Goal: Book appointment/travel/reservation

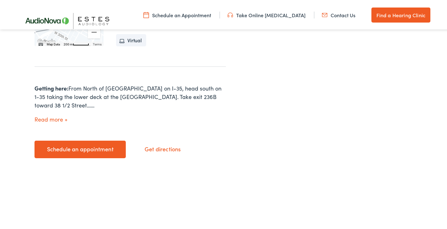
scroll to position [263, 0]
click at [114, 139] on link "Schedule an appointment" at bounding box center [80, 148] width 91 height 18
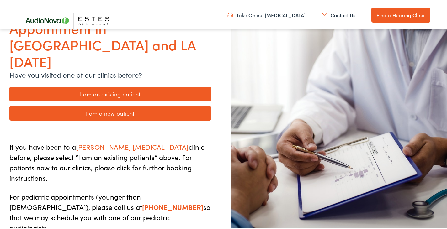
scroll to position [90, 0]
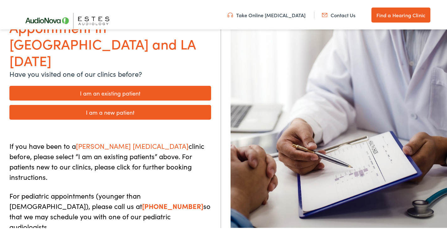
click at [124, 104] on link "I am a new patient" at bounding box center [110, 111] width 202 height 15
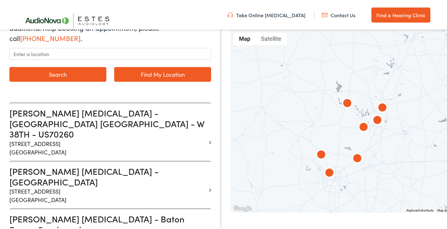
scroll to position [120, 0]
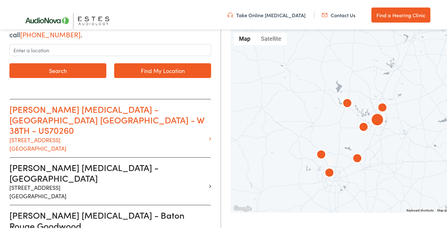
click at [190, 123] on h3 "Estes Audiology - AUSTIN TX - W 38TH - US70260" at bounding box center [107, 119] width 197 height 32
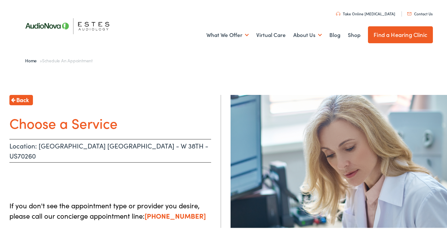
click at [419, 12] on link "Contact Us" at bounding box center [419, 12] width 25 height 5
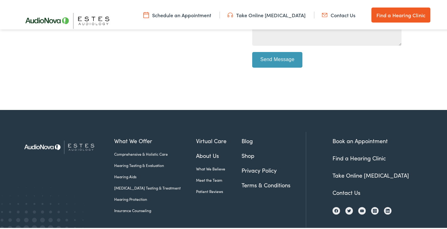
scroll to position [288, 0]
